Goal: Information Seeking & Learning: Learn about a topic

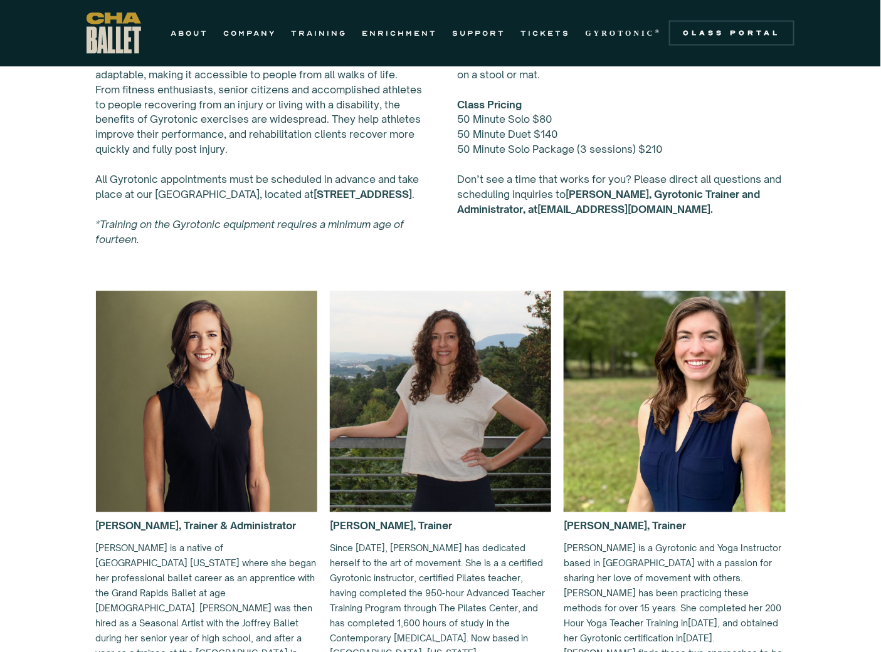
scroll to position [417, 0]
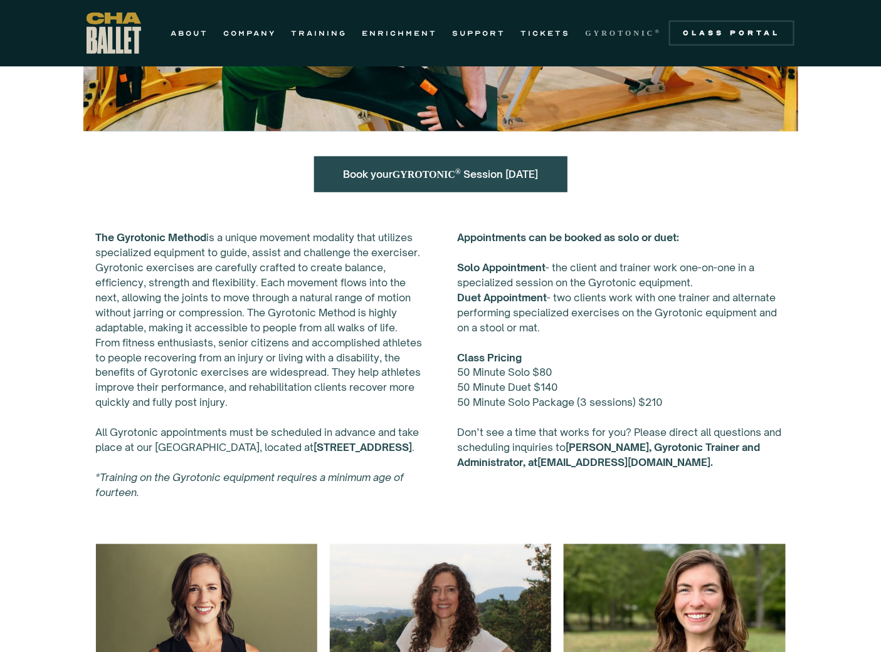
click at [620, 33] on strong "GYROTONIC" at bounding box center [620, 33] width 70 height 9
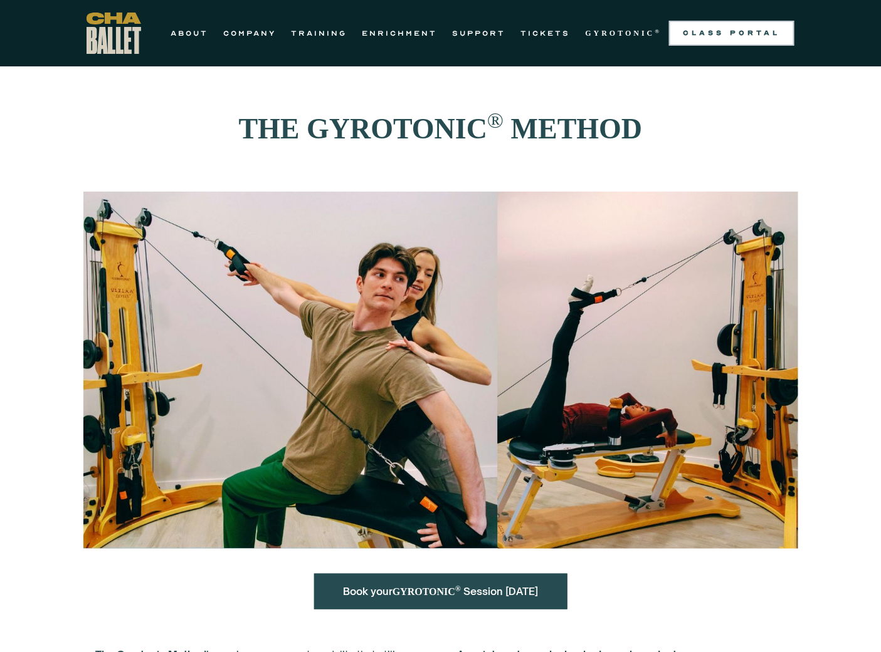
click at [710, 29] on div "Class Portal" at bounding box center [731, 33] width 110 height 10
click at [313, 29] on link "TRAINING" at bounding box center [319, 33] width 56 height 15
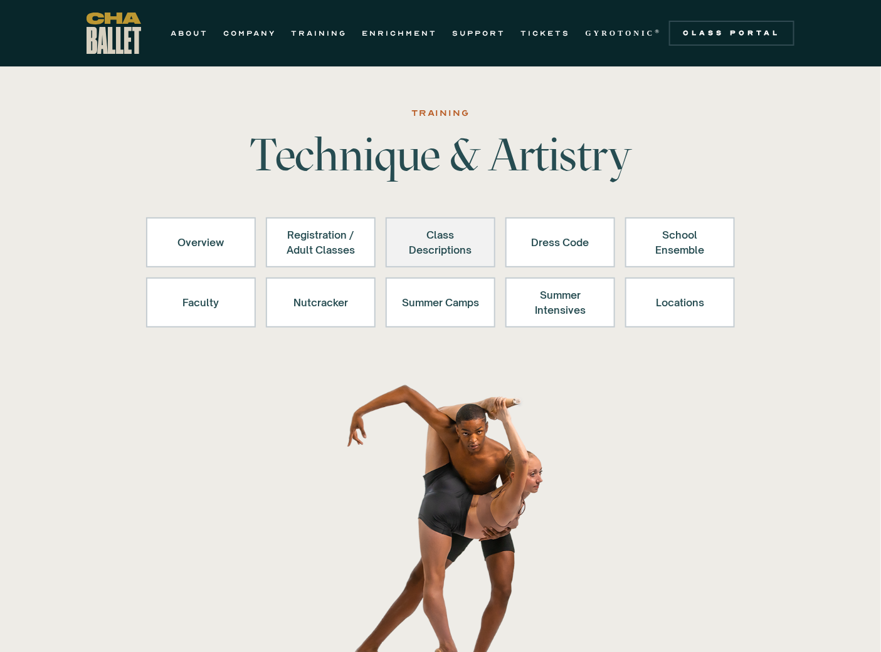
click at [431, 240] on div "Class Descriptions" at bounding box center [440, 243] width 77 height 30
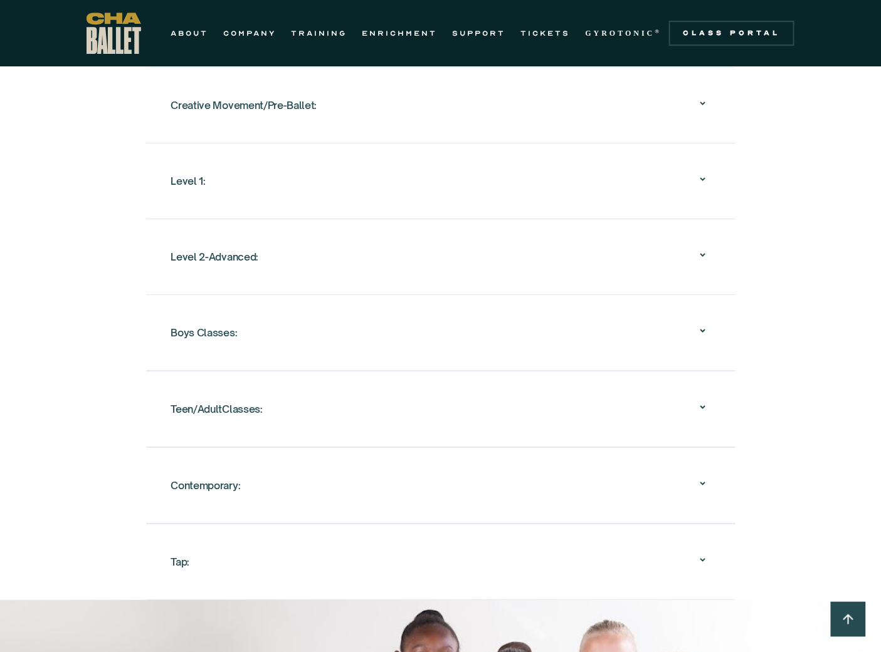
scroll to position [1351, 0]
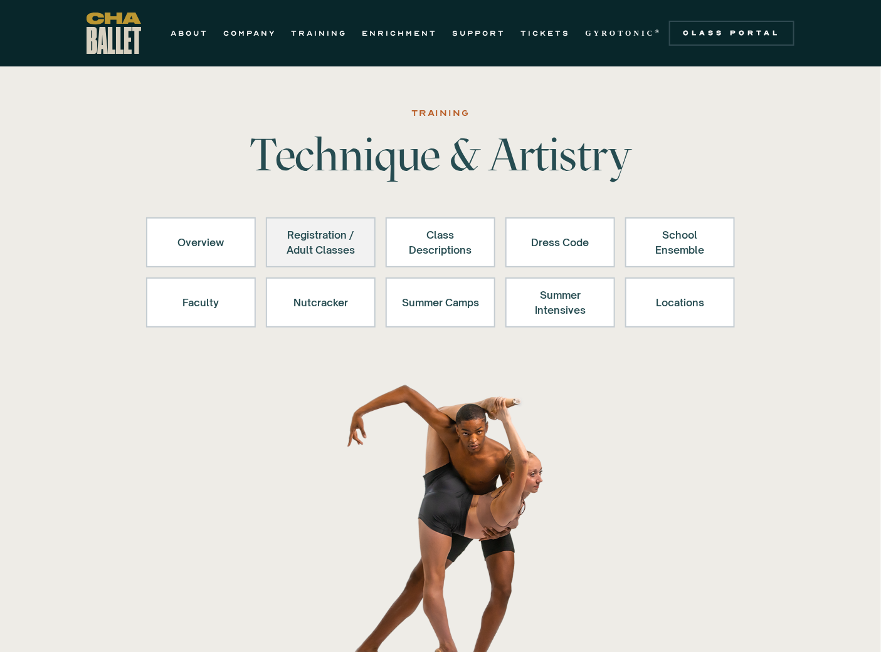
click at [327, 243] on div "Registration / Adult Classes" at bounding box center [320, 243] width 77 height 30
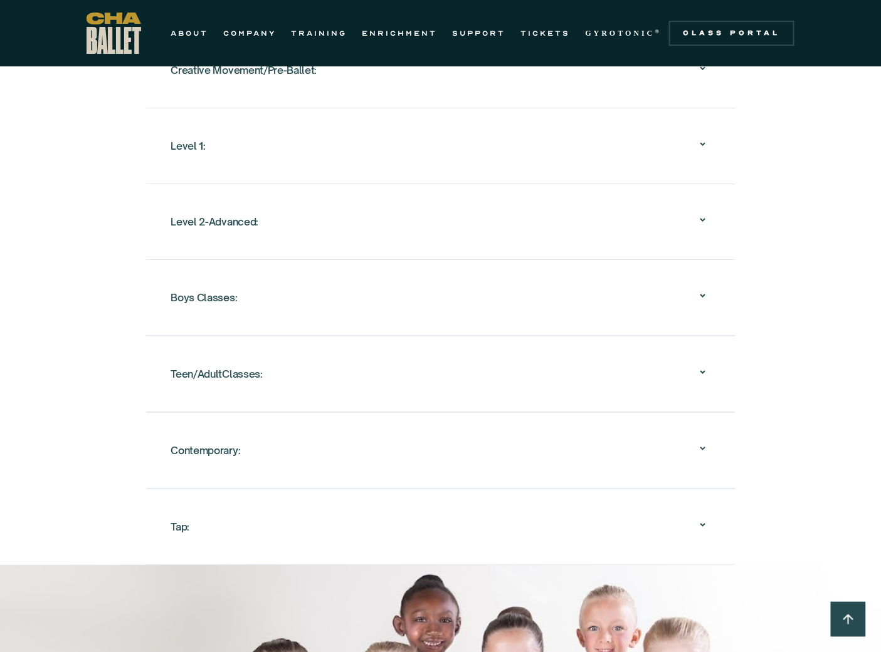
scroll to position [1386, 0]
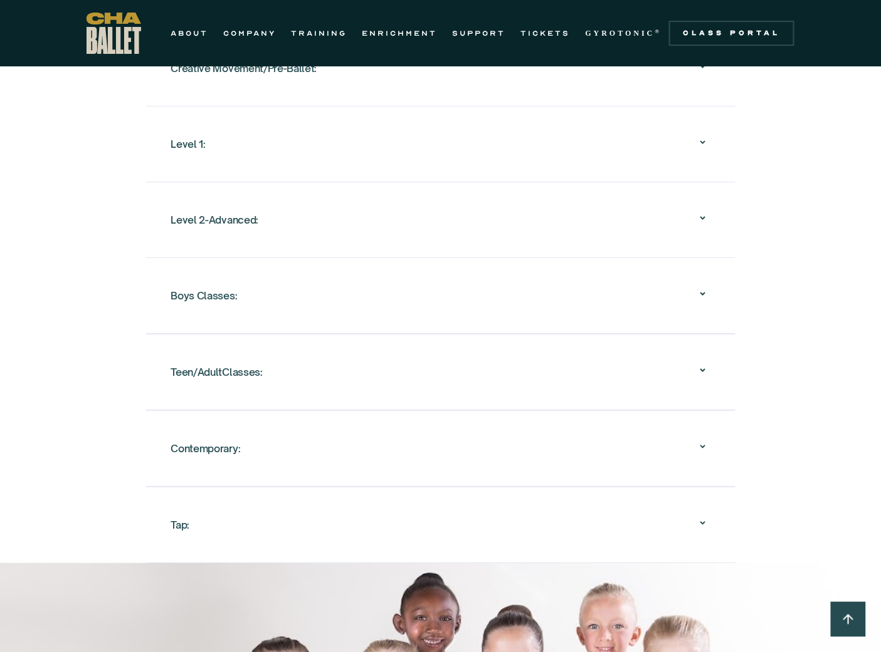
click at [299, 372] on div "Teen/AdultClasses:" at bounding box center [440, 372] width 539 height 40
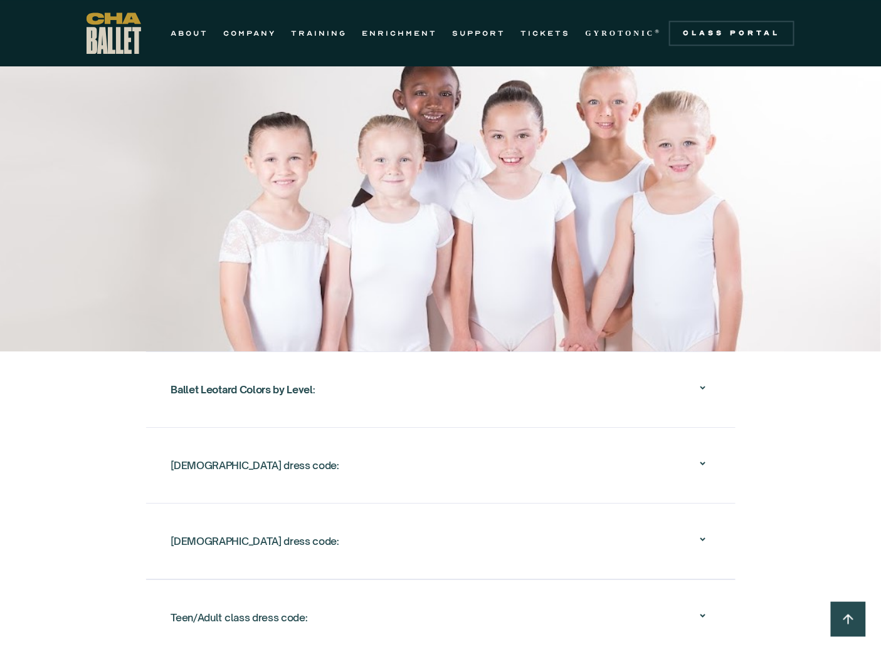
scroll to position [2778, 0]
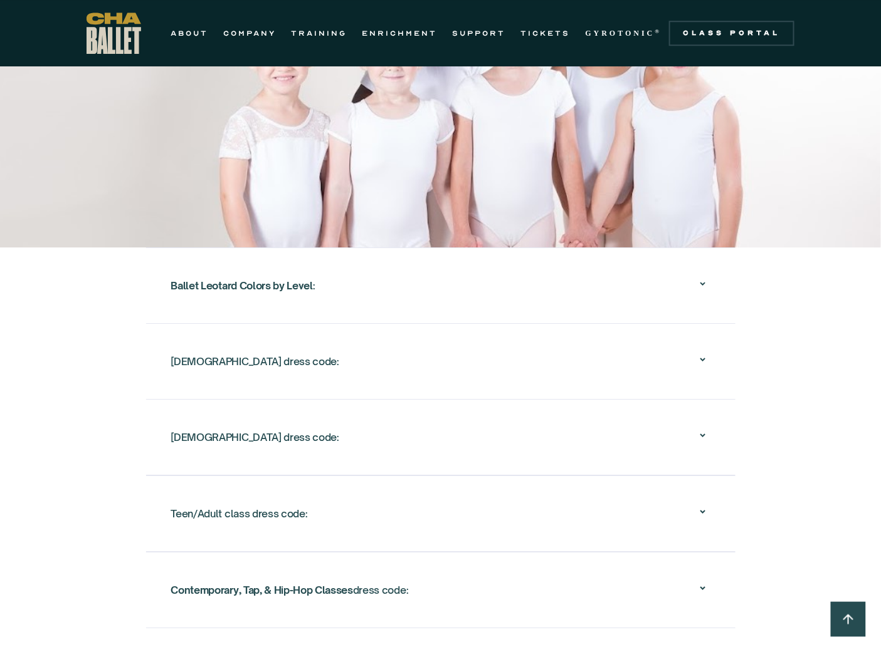
click at [453, 435] on div "[DEMOGRAPHIC_DATA] dress code:" at bounding box center [440, 437] width 539 height 40
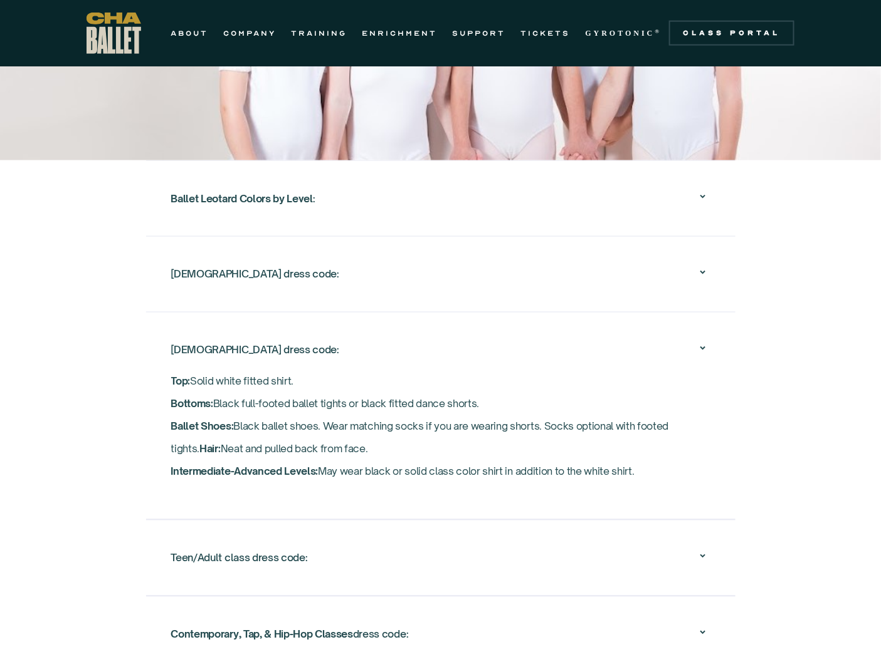
scroll to position [2154, 0]
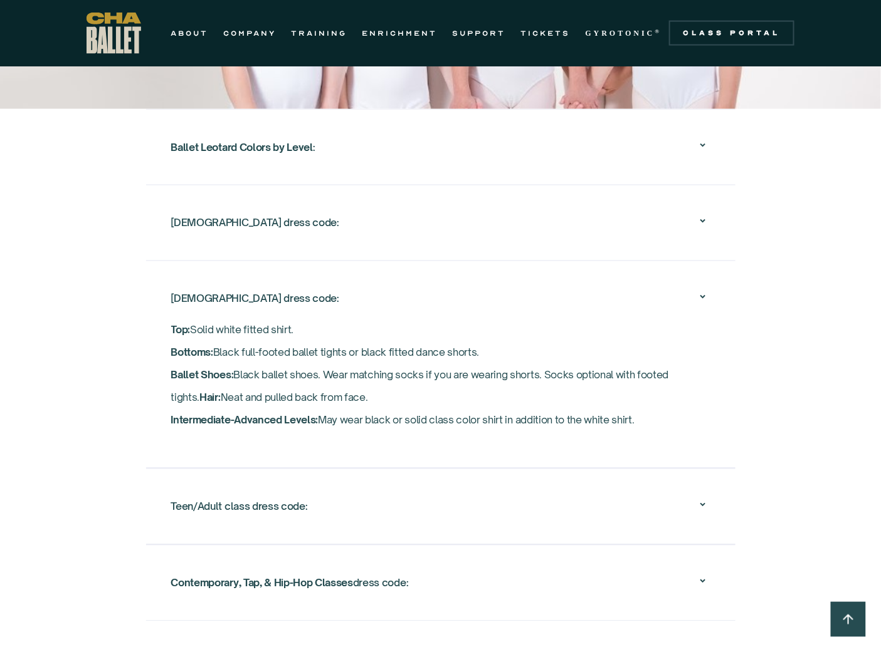
click at [383, 506] on div "Teen/Adult class dress code:" at bounding box center [440, 507] width 539 height 40
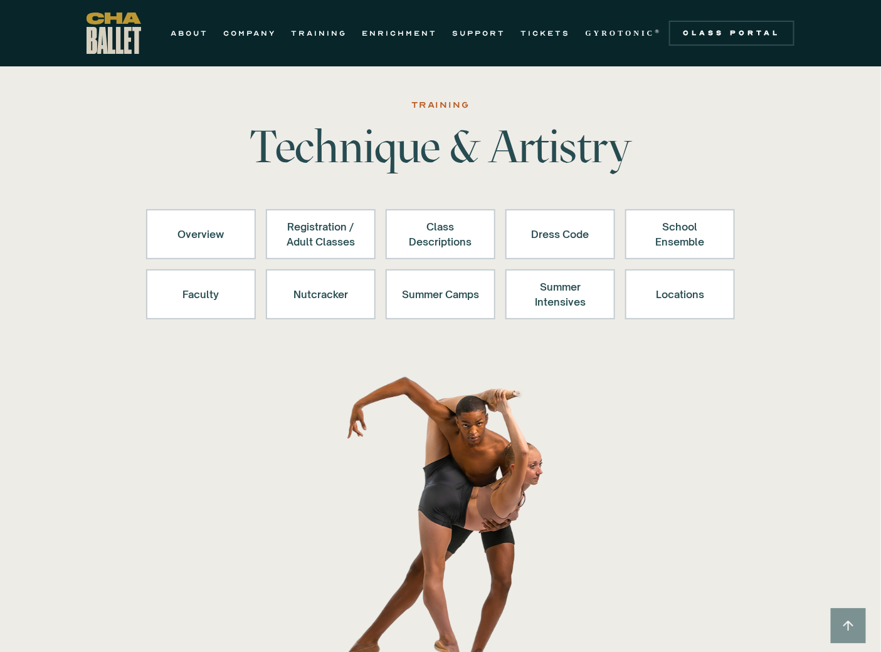
scroll to position [0, 0]
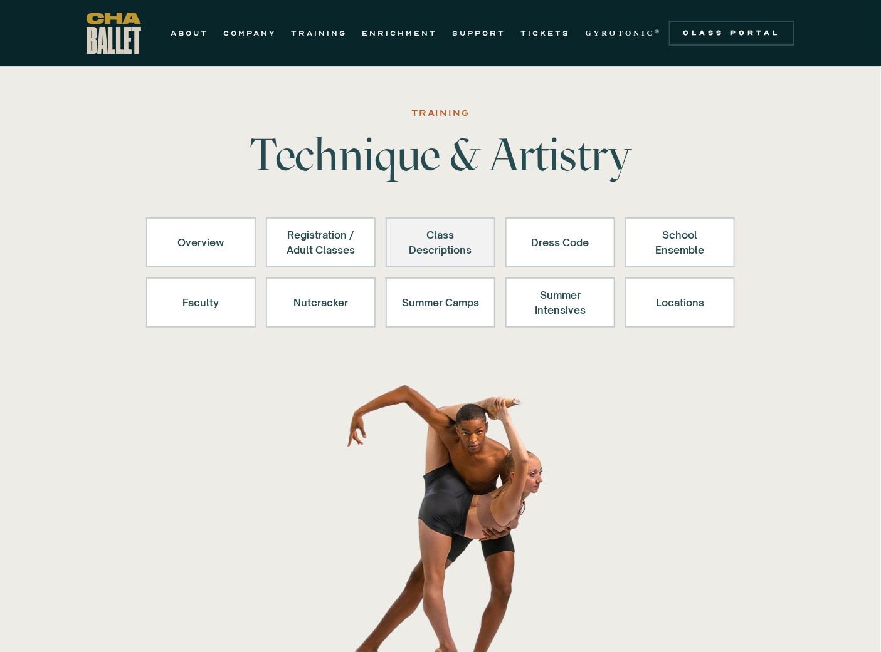
click at [449, 239] on div "Class Descriptions" at bounding box center [440, 243] width 77 height 30
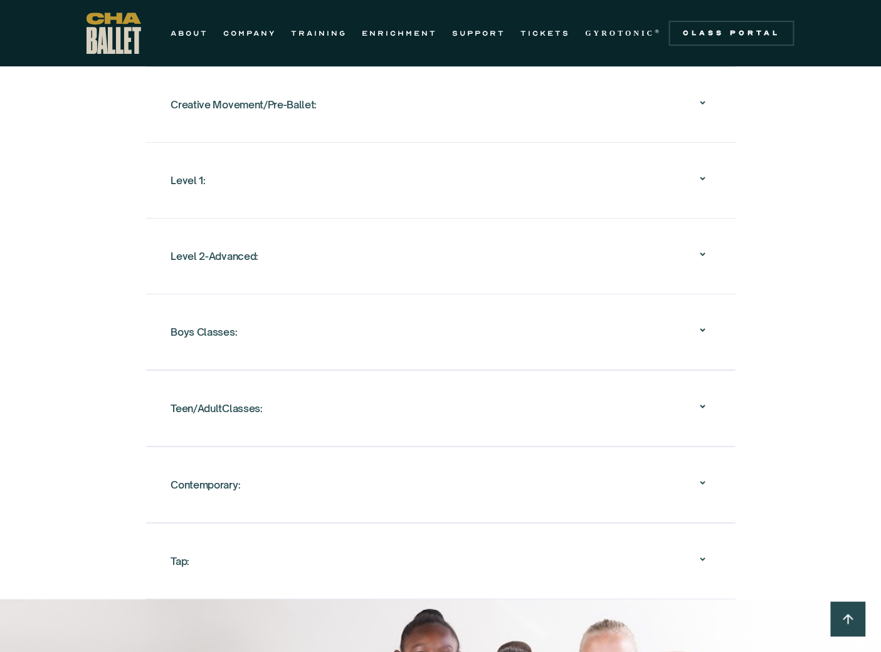
scroll to position [1351, 0]
click at [389, 325] on div "Boys Classes:" at bounding box center [440, 331] width 539 height 40
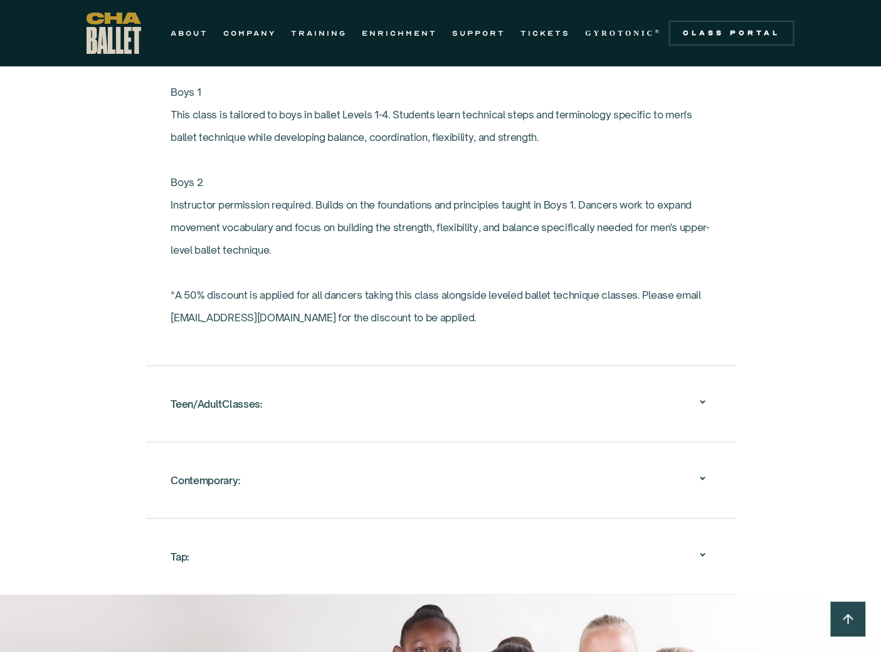
scroll to position [1699, 0]
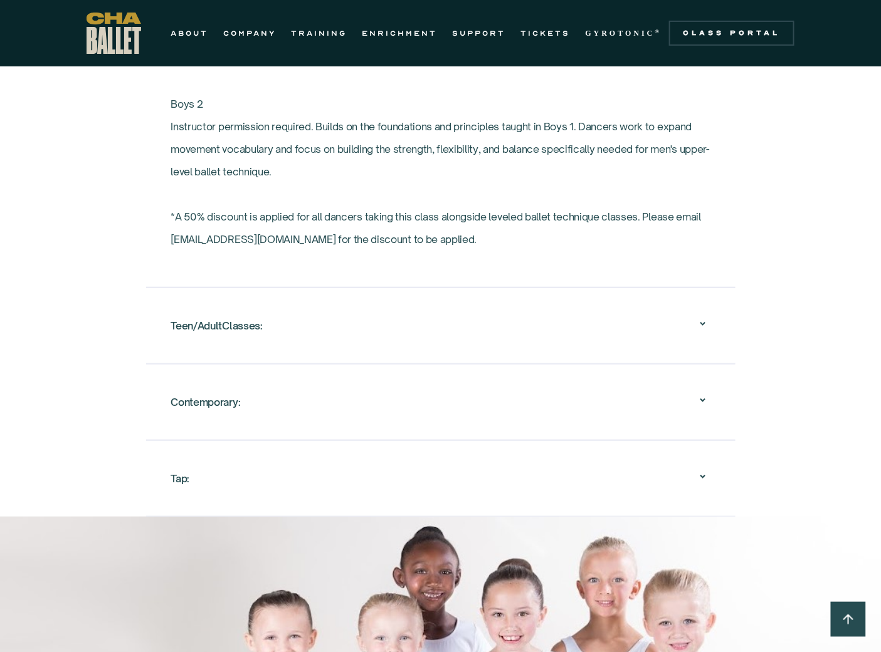
click at [295, 328] on div "Teen/AdultClasses:" at bounding box center [440, 326] width 539 height 40
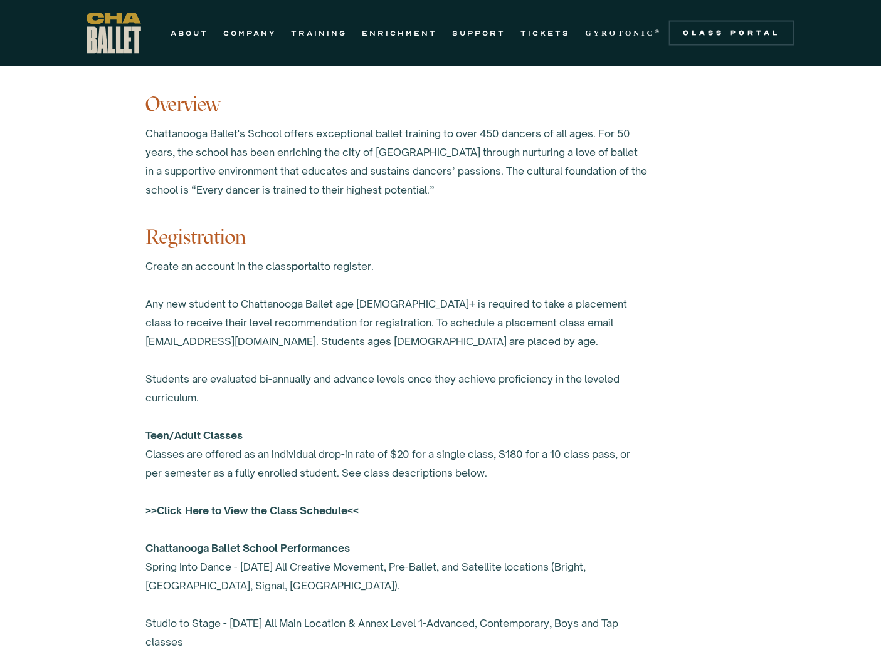
scroll to position [654, 0]
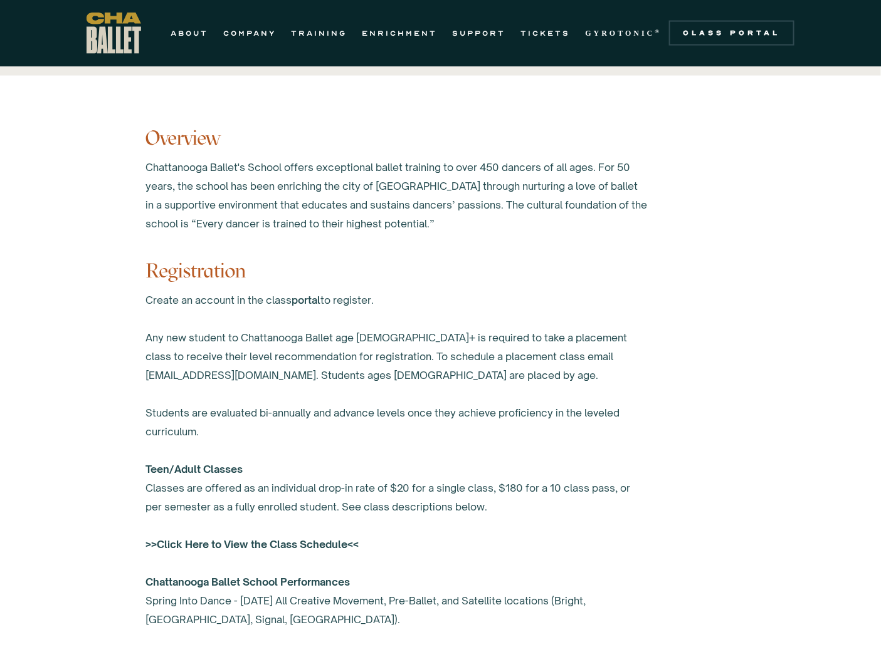
click at [253, 541] on strong ">>Click Here to View the Class Schedule<<" at bounding box center [252, 545] width 213 height 13
